Goal: Task Accomplishment & Management: Use online tool/utility

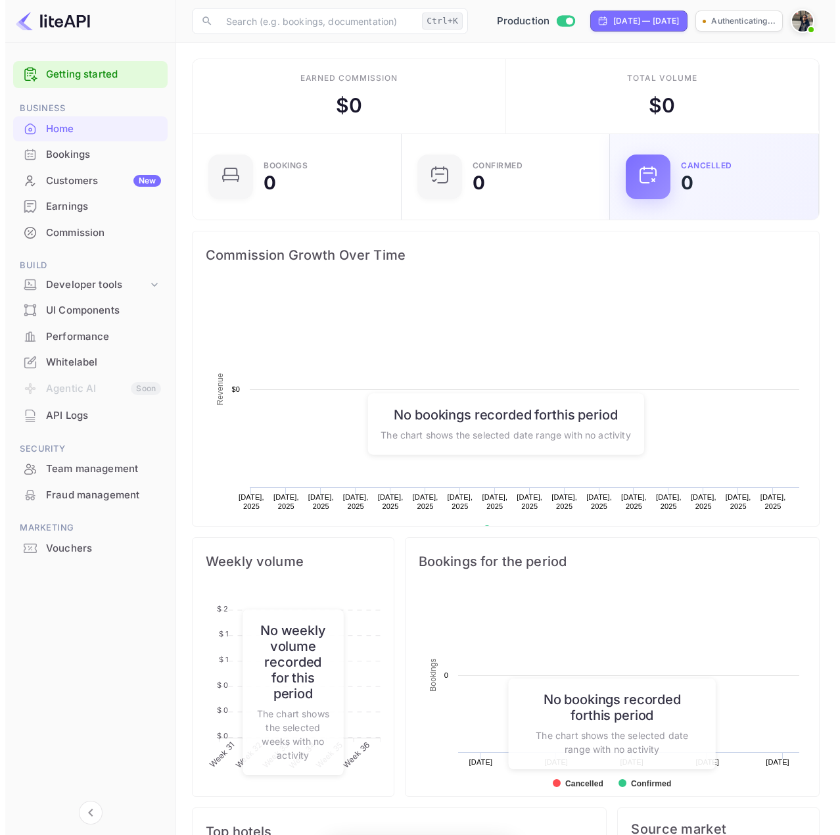
scroll to position [204, 191]
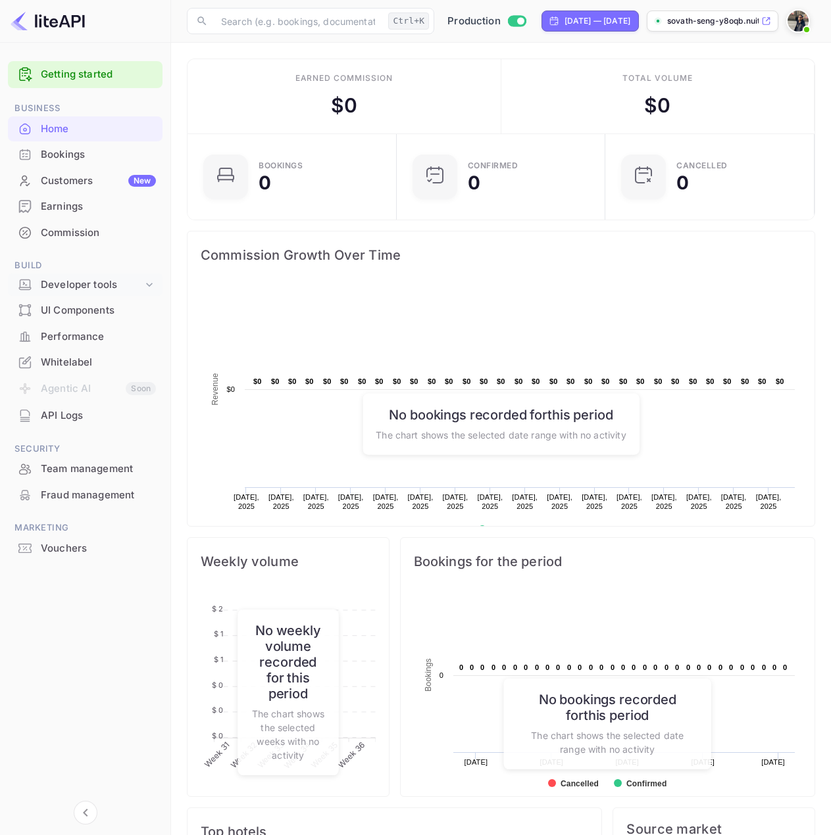
click at [145, 280] on icon at bounding box center [149, 284] width 13 height 13
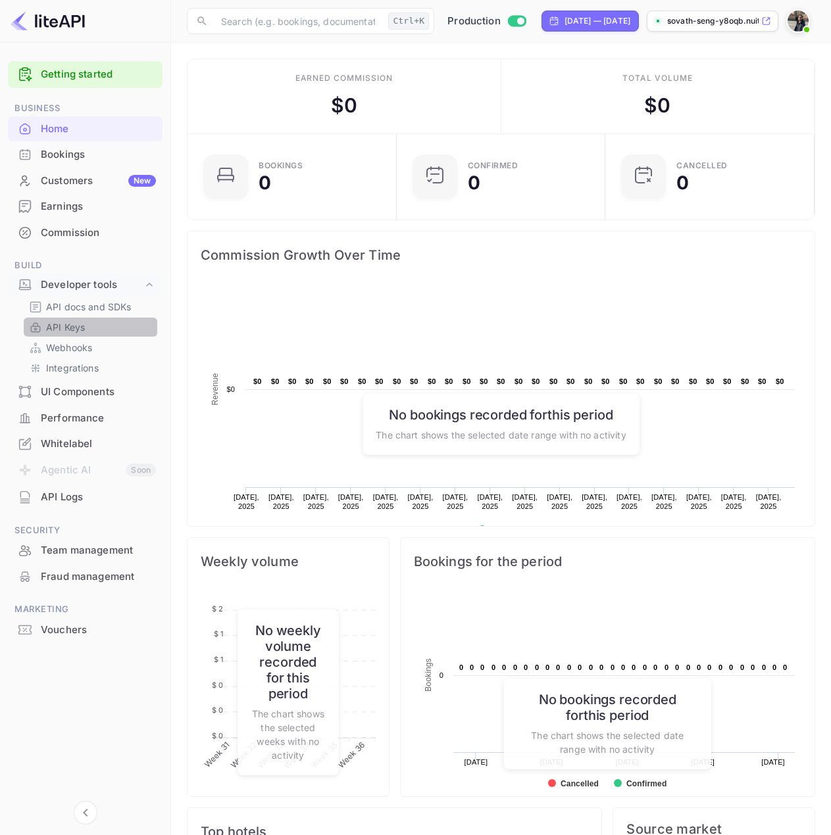
click at [80, 332] on p "API Keys" at bounding box center [65, 327] width 39 height 14
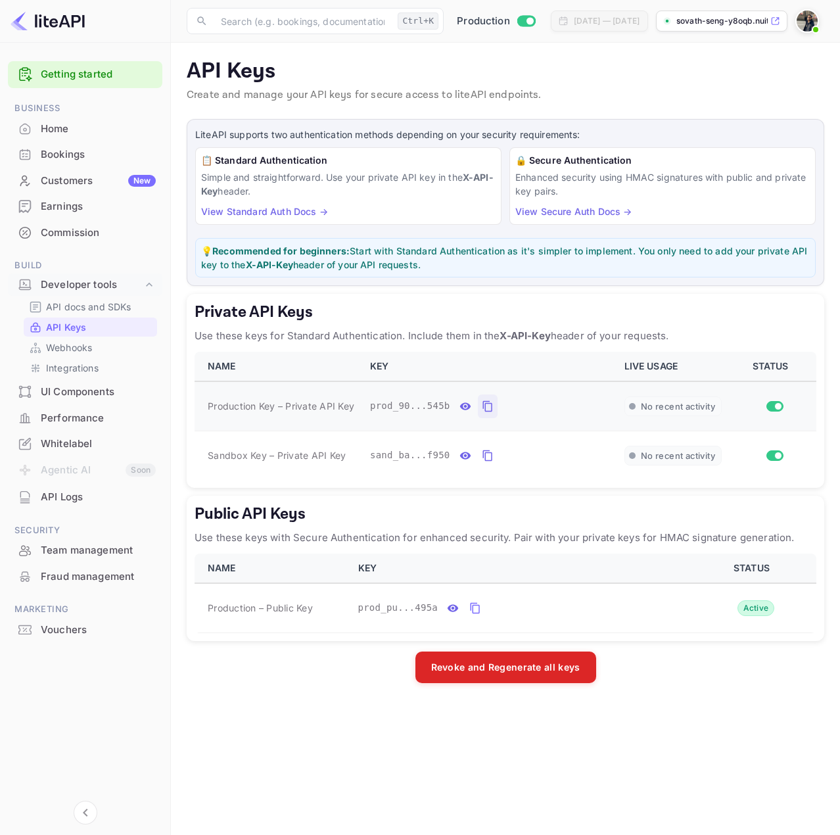
click at [483, 404] on icon "private api keys table" at bounding box center [487, 406] width 9 height 11
click at [71, 394] on div "UI Components" at bounding box center [98, 392] width 115 height 15
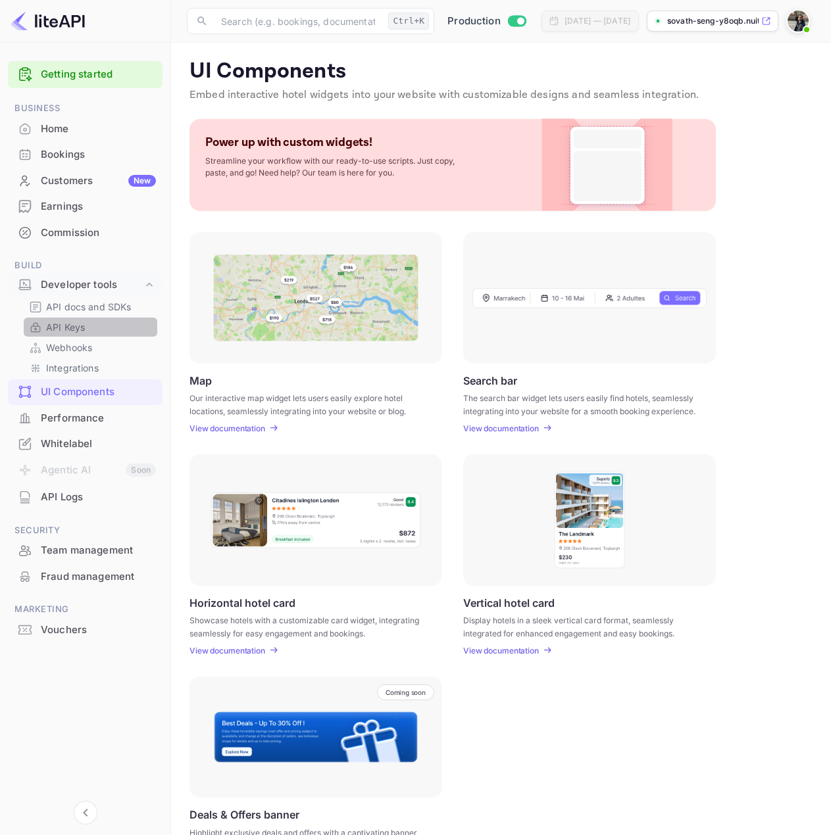
click at [60, 330] on p "API Keys" at bounding box center [65, 327] width 39 height 14
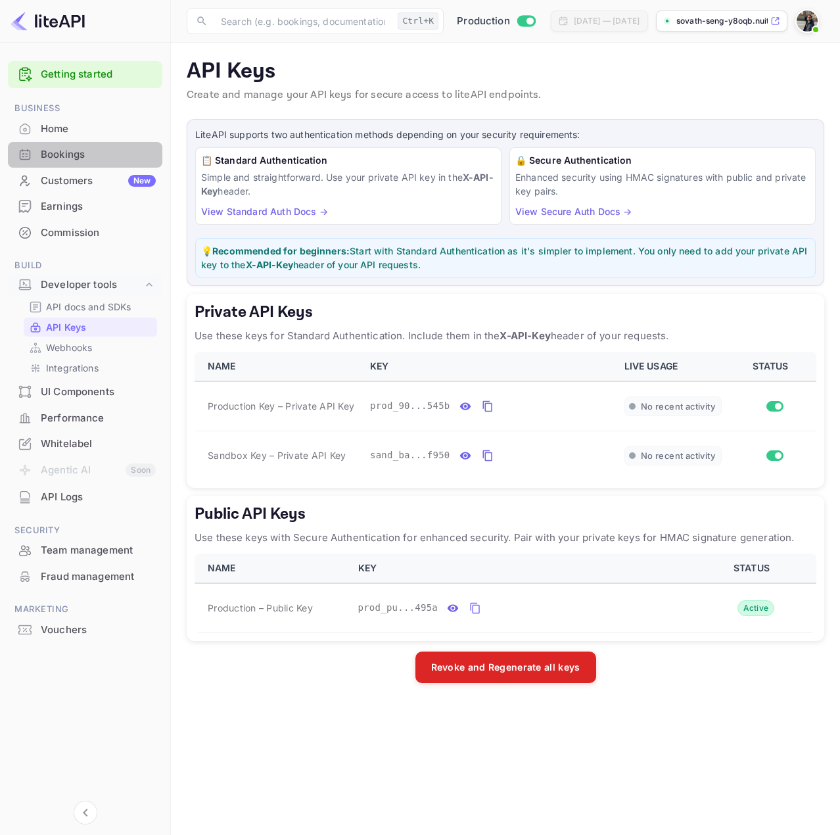
click at [64, 154] on div "Bookings" at bounding box center [98, 154] width 115 height 15
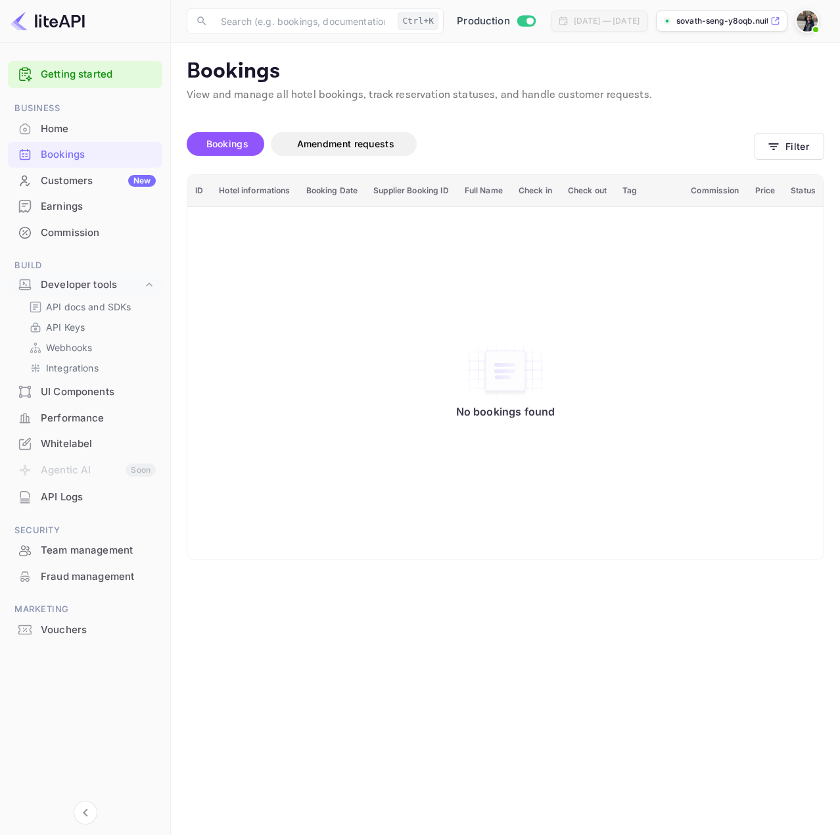
click at [62, 389] on div "UI Components" at bounding box center [98, 392] width 115 height 15
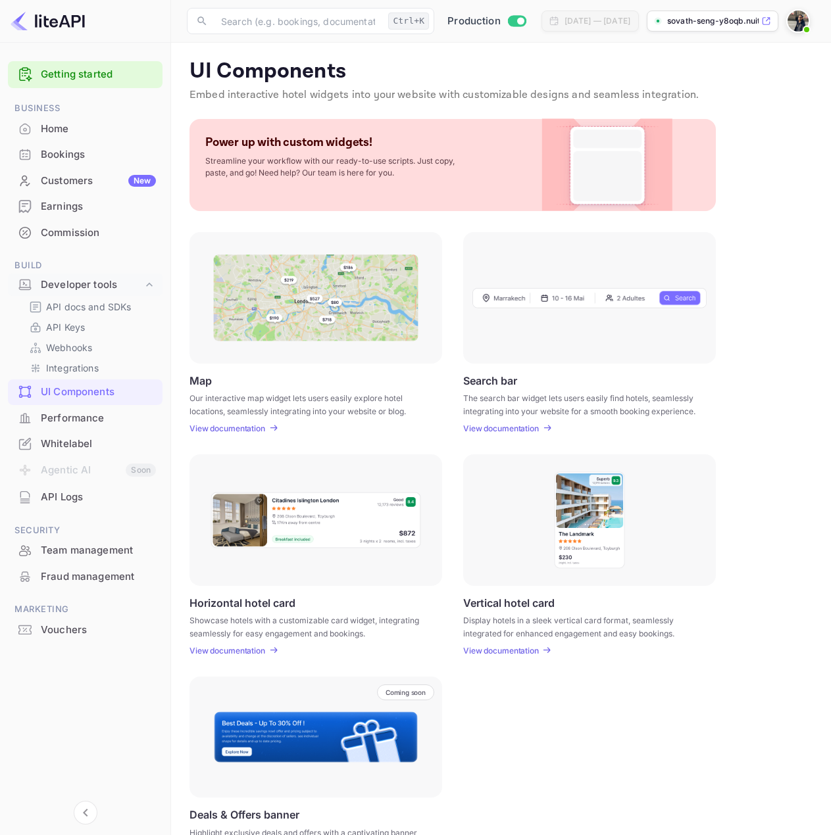
click at [522, 650] on p "View documentation" at bounding box center [501, 651] width 76 height 10
click at [67, 368] on p "Integrations" at bounding box center [72, 368] width 53 height 14
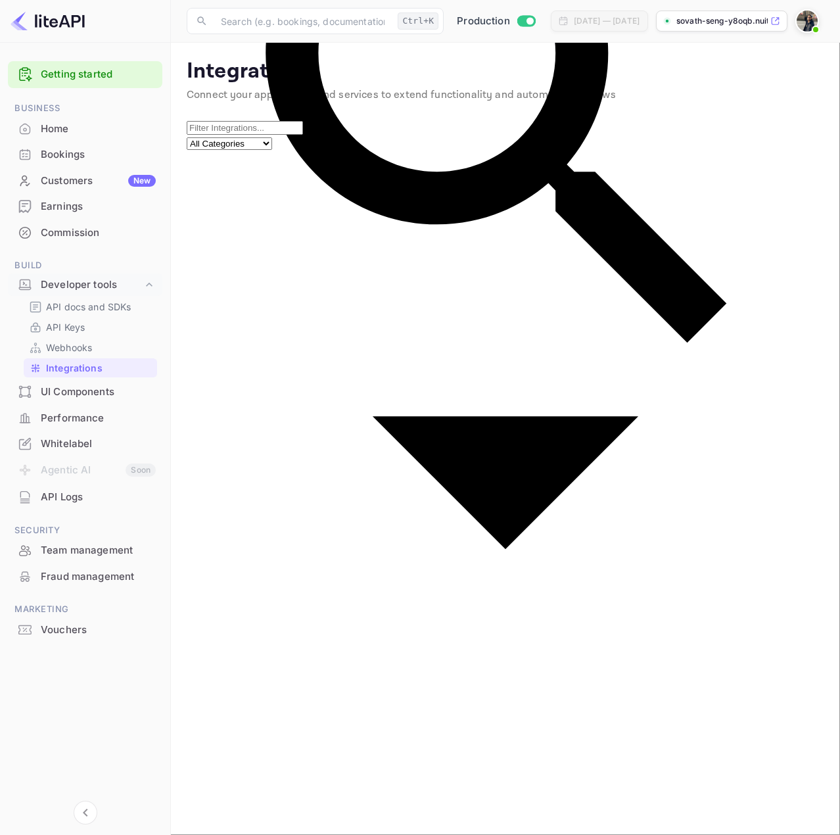
click at [272, 150] on select "All Categories Developer Tools Travel Services Payment Systems" at bounding box center [229, 143] width 85 height 12
select select "Developer Tools"
click at [272, 137] on select "All Categories Developer Tools Travel Services Payment Systems" at bounding box center [229, 143] width 85 height 12
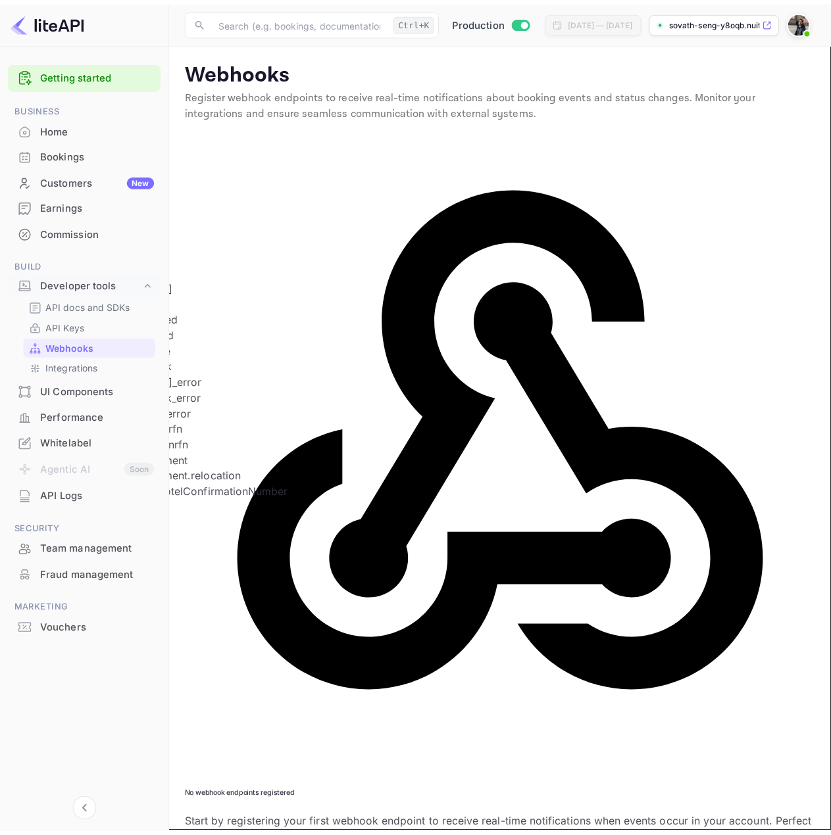
scroll to position [8, 0]
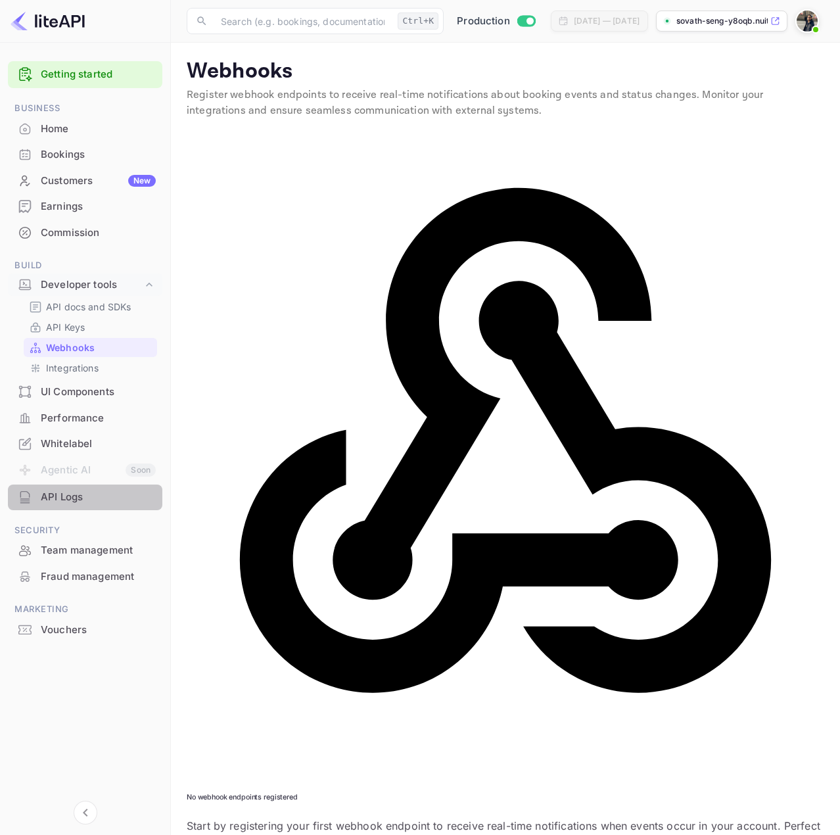
click at [64, 495] on div "API Logs" at bounding box center [98, 497] width 115 height 15
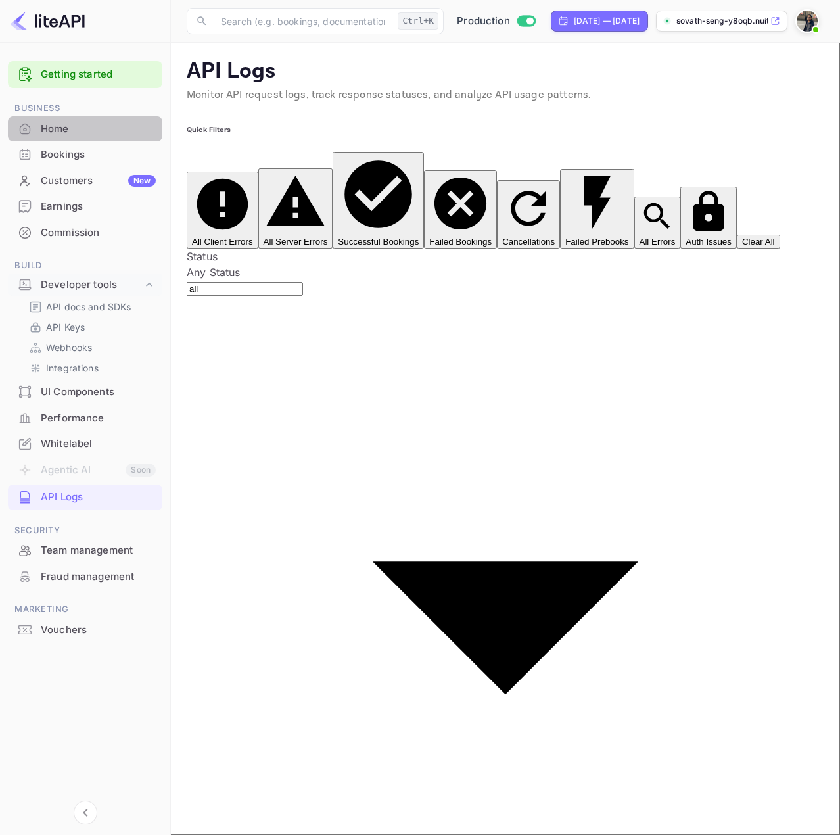
click at [55, 125] on div "Home" at bounding box center [98, 129] width 115 height 15
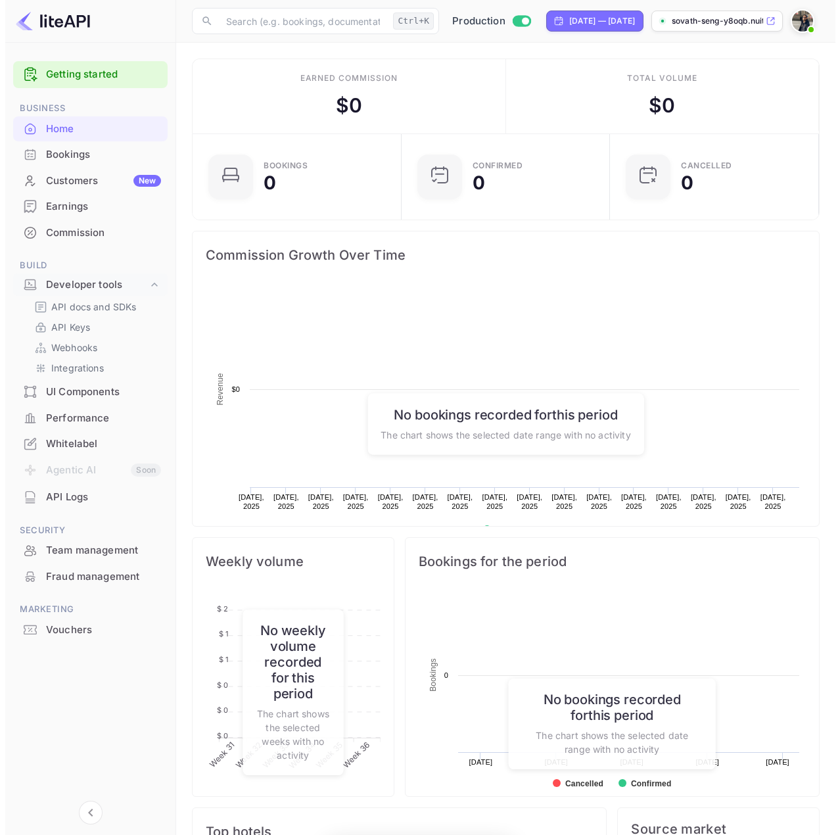
scroll to position [204, 191]
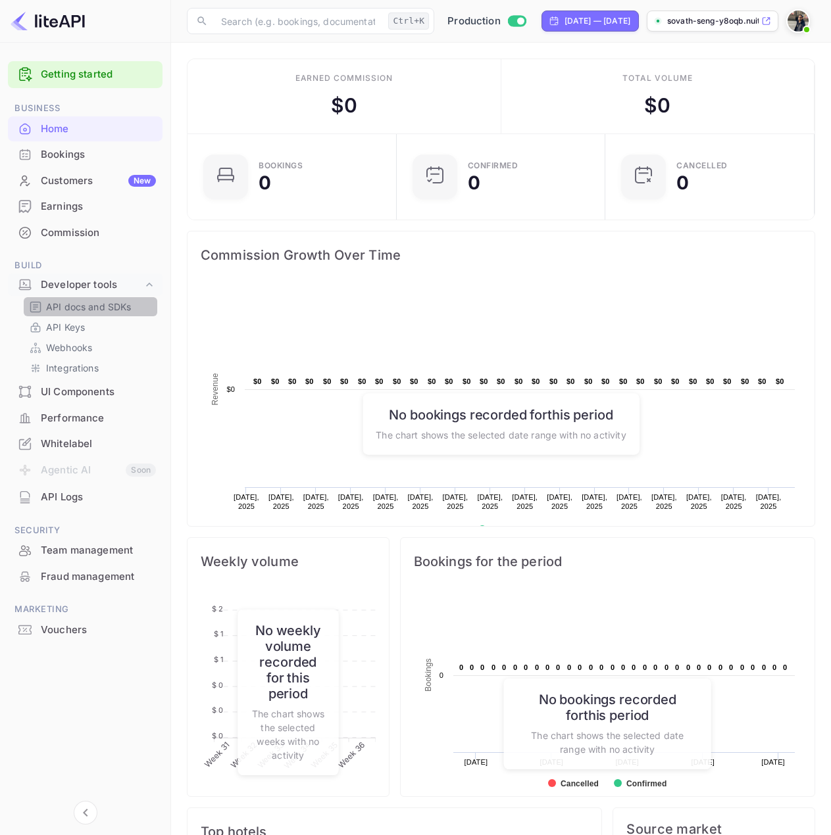
click at [59, 307] on p "API docs and SDKs" at bounding box center [88, 307] width 85 height 14
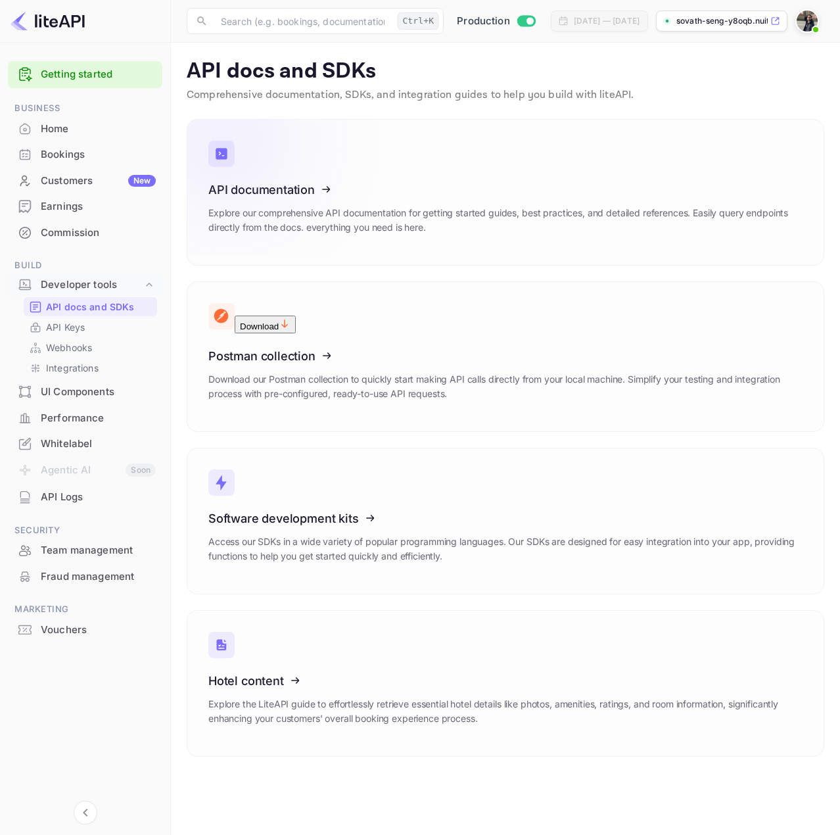
click at [345, 178] on icon at bounding box center [289, 187] width 205 height 135
